Goal: Check status: Check status

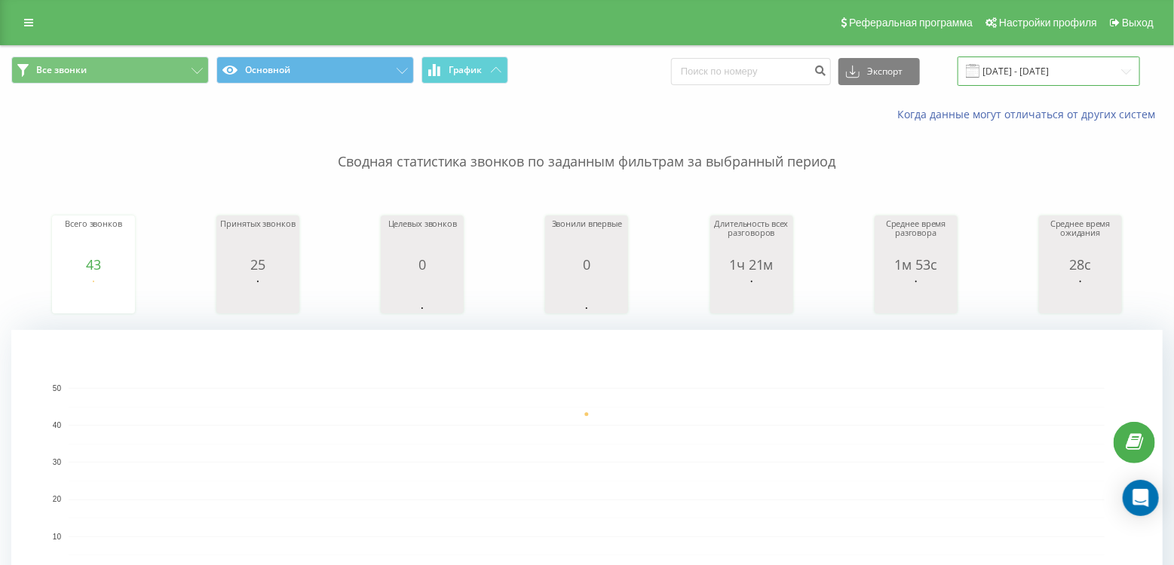
click at [1059, 72] on input "[DATE] - [DATE]" at bounding box center [1048, 71] width 182 height 29
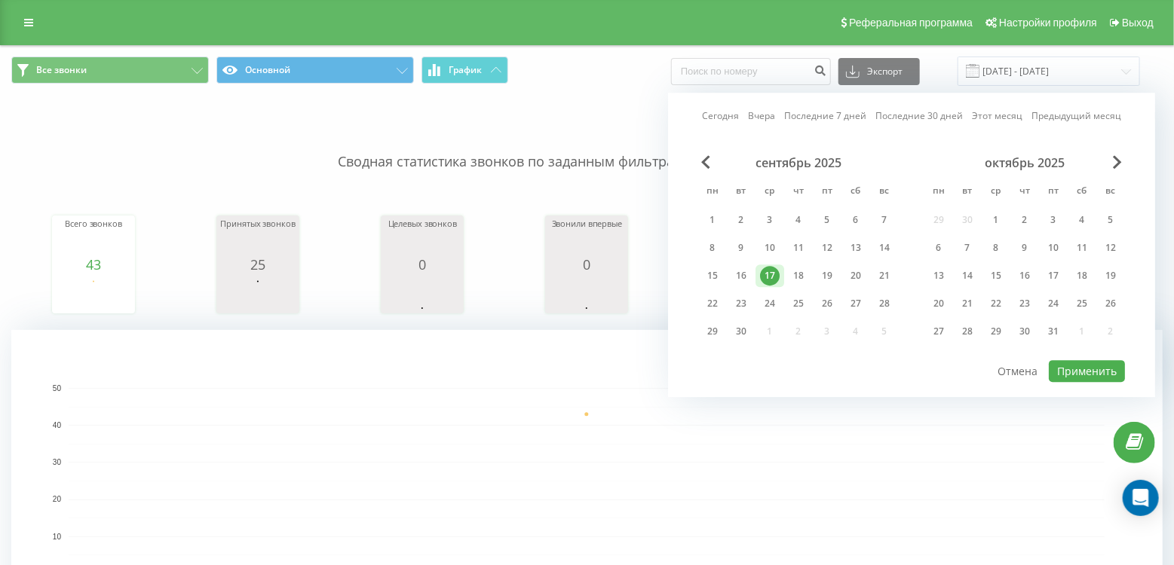
click at [764, 114] on link "Вчера" at bounding box center [761, 116] width 27 height 14
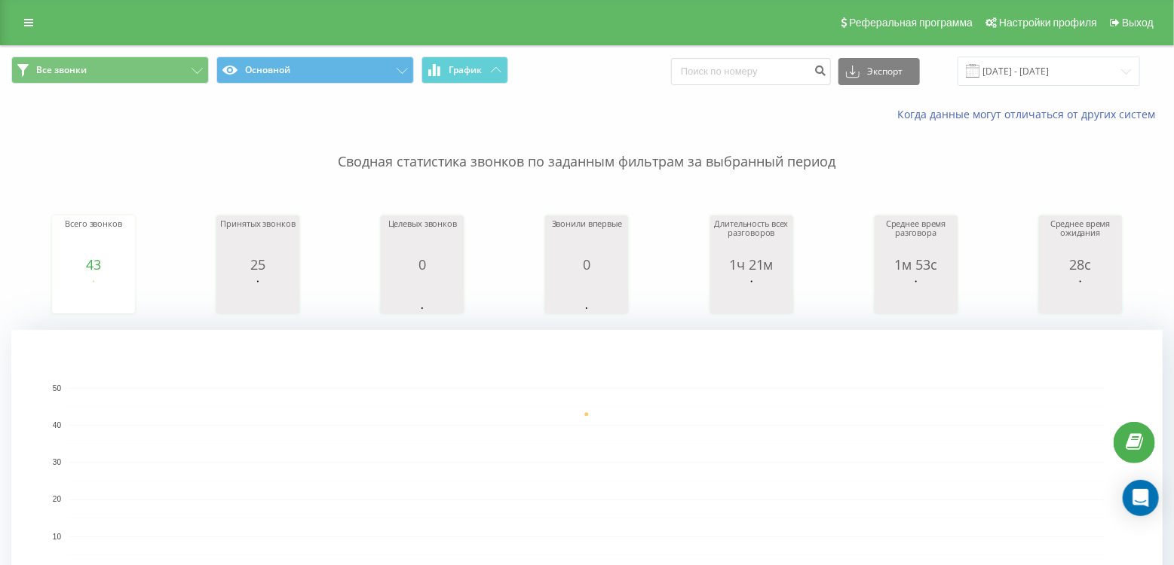
click at [1036, 452] on rect "A chart." at bounding box center [587, 481] width 1036 height 186
click at [1049, 69] on input "[DATE] - [DATE]" at bounding box center [1048, 71] width 182 height 29
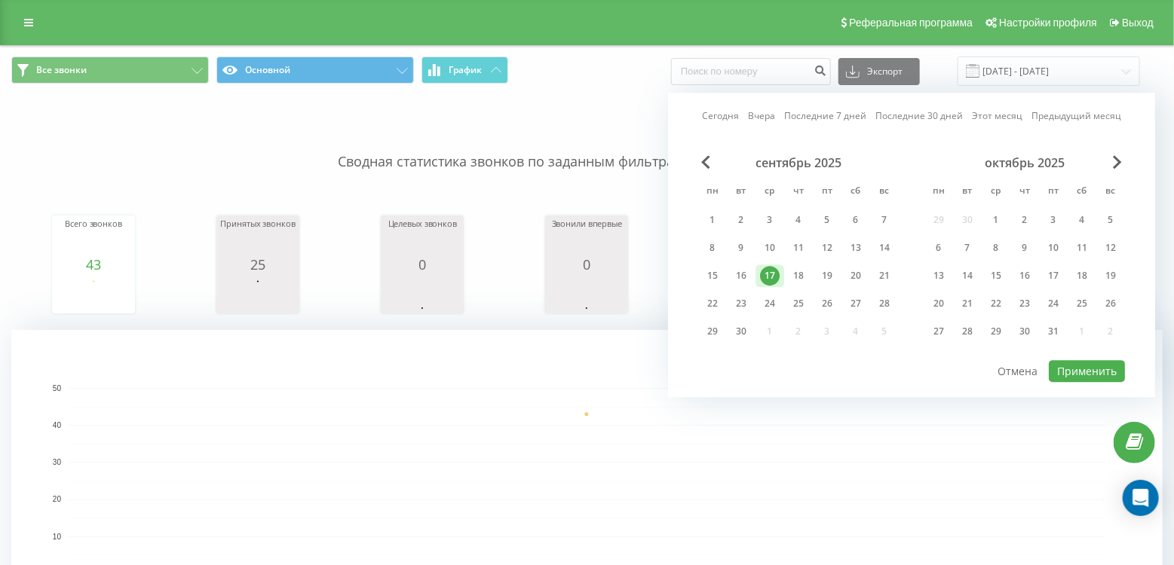
click at [771, 118] on link "Вчера" at bounding box center [761, 116] width 27 height 14
click at [1101, 360] on button "Применить" at bounding box center [1087, 371] width 76 height 22
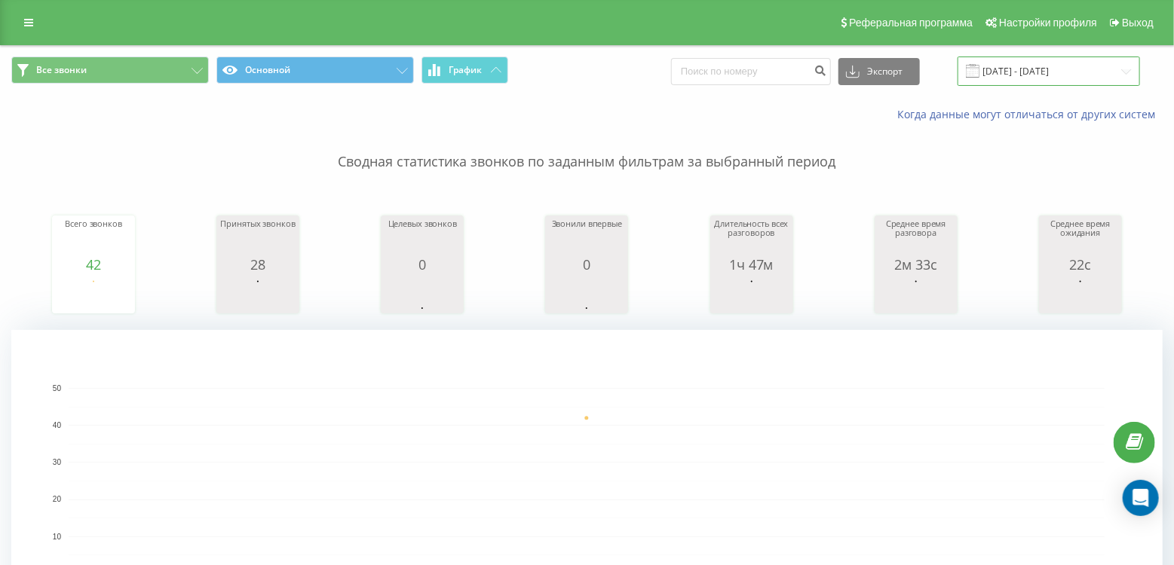
click at [1003, 75] on input "[DATE] - [DATE]" at bounding box center [1048, 71] width 182 height 29
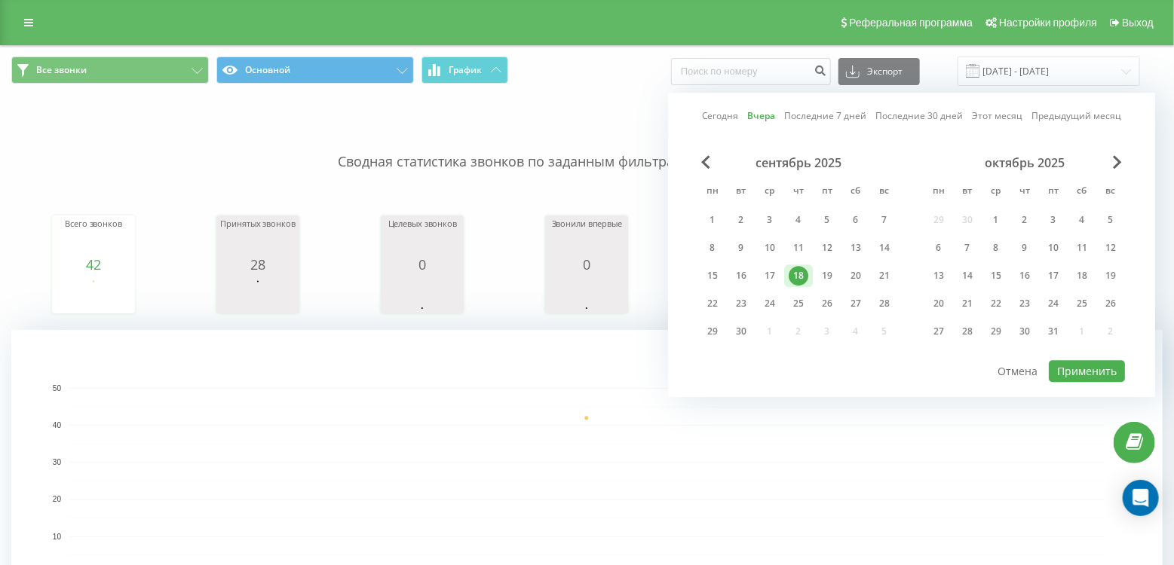
click at [716, 115] on link "Сегодня" at bounding box center [720, 116] width 37 height 14
click at [1107, 363] on button "Применить" at bounding box center [1087, 371] width 76 height 22
type input "[DATE] - [DATE]"
